Goal: Task Accomplishment & Management: Complete application form

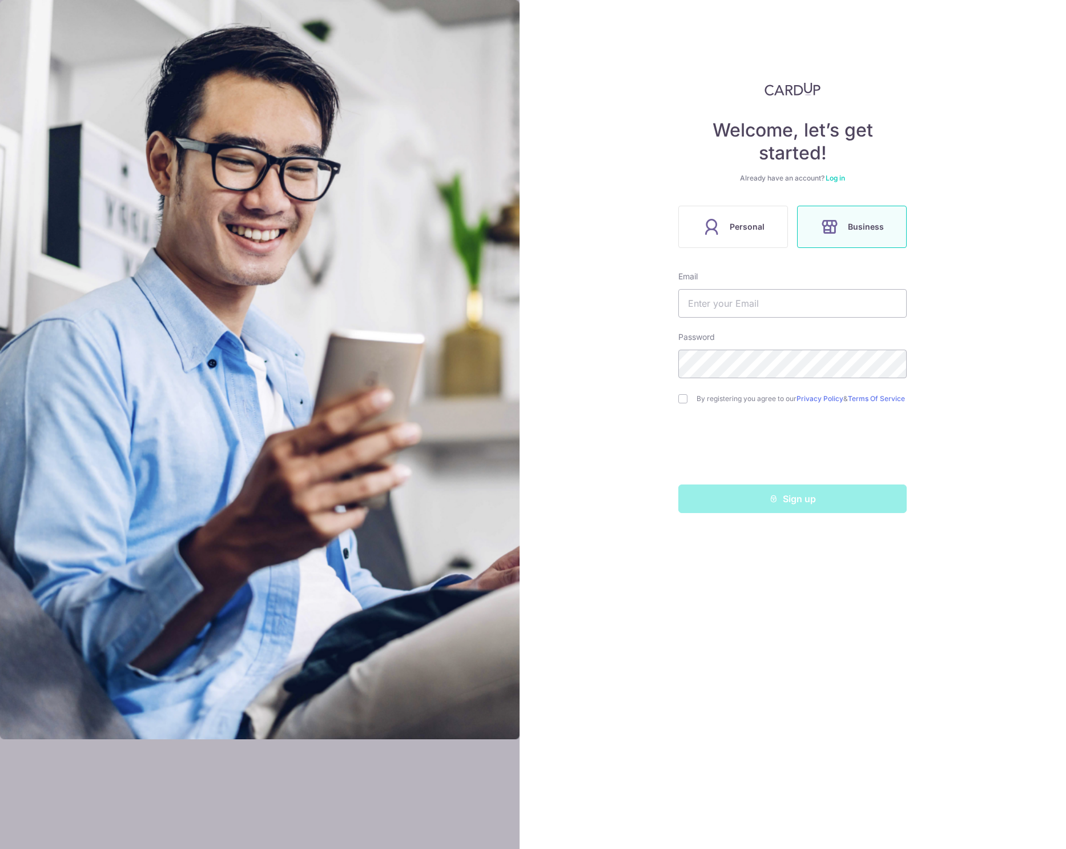
click at [737, 248] on div "Welcome, let’s get started! Already have an account? Log in Personal Business E…" at bounding box center [793, 297] width 228 height 431
click at [744, 239] on label "Personal" at bounding box center [734, 227] width 110 height 42
click at [735, 304] on input "text" at bounding box center [793, 303] width 228 height 29
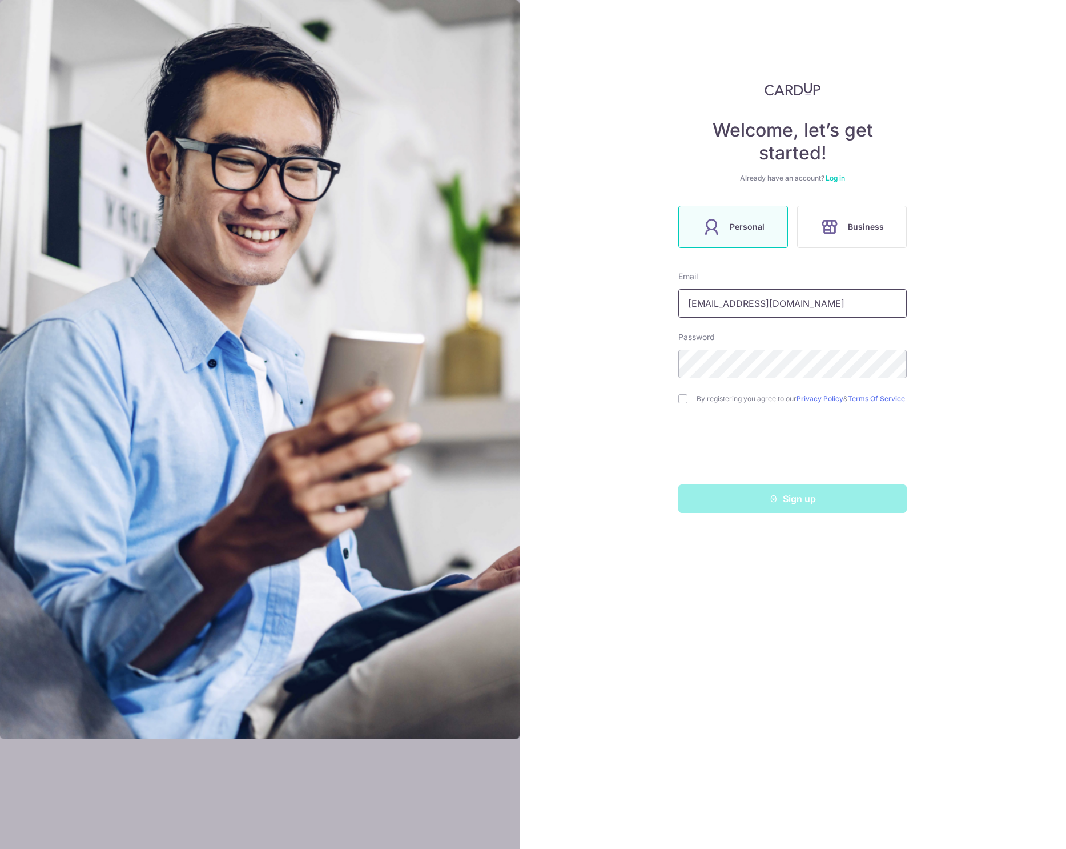
type input "[EMAIL_ADDRESS][DOMAIN_NAME]"
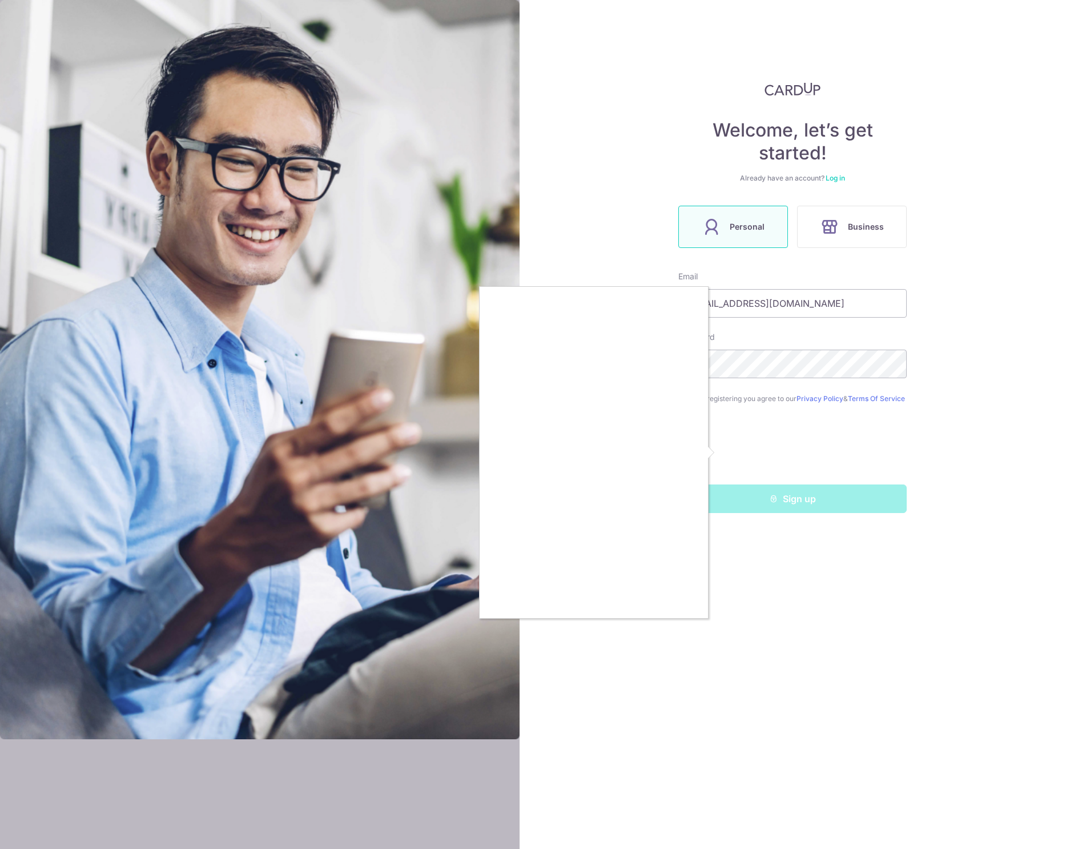
click at [426, 495] on div at bounding box center [533, 424] width 1066 height 849
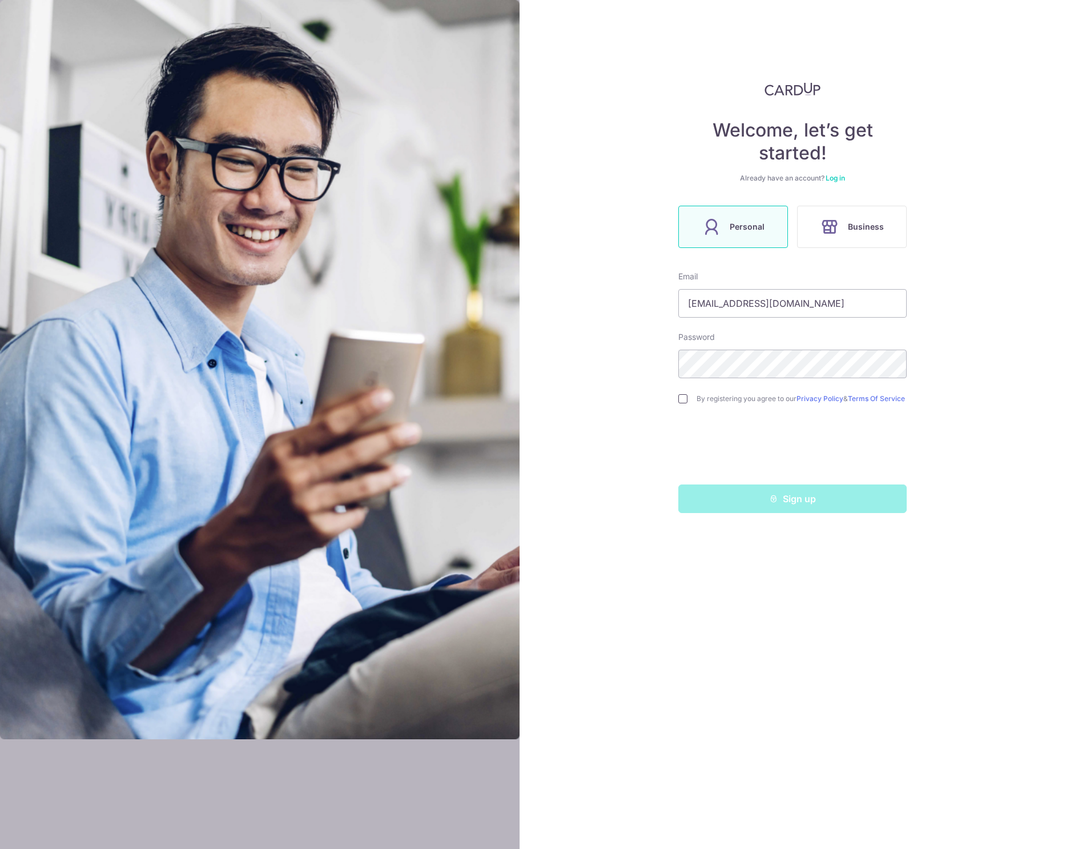
click at [683, 400] on input "checkbox" at bounding box center [683, 398] width 9 height 9
checkbox input "true"
click at [782, 509] on button "Sign up" at bounding box center [793, 498] width 228 height 29
